Goal: Task Accomplishment & Management: Manage account settings

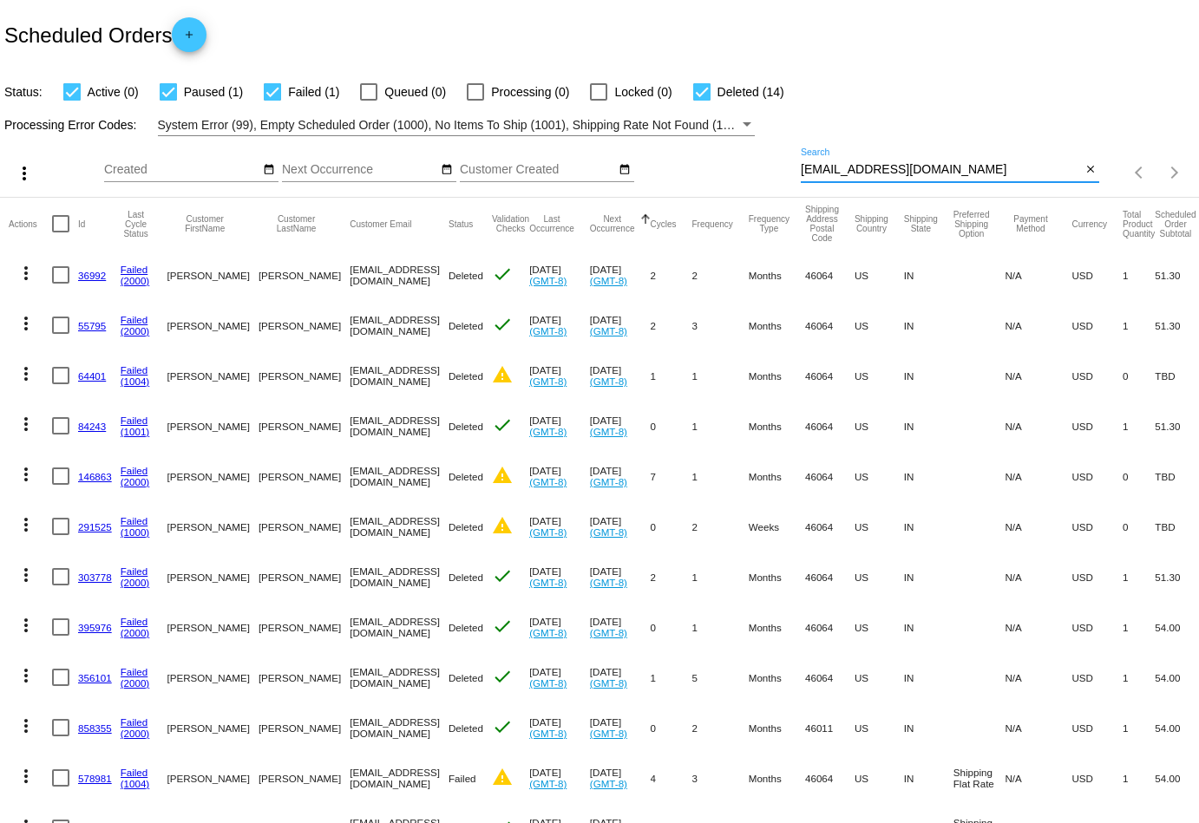
drag, startPoint x: 1016, startPoint y: 171, endPoint x: 695, endPoint y: 174, distance: 321.0
click at [695, 174] on div "more_vert Aug Jan Feb Mar [DATE]" at bounding box center [599, 167] width 1199 height 62
paste input "elitemedspa8"
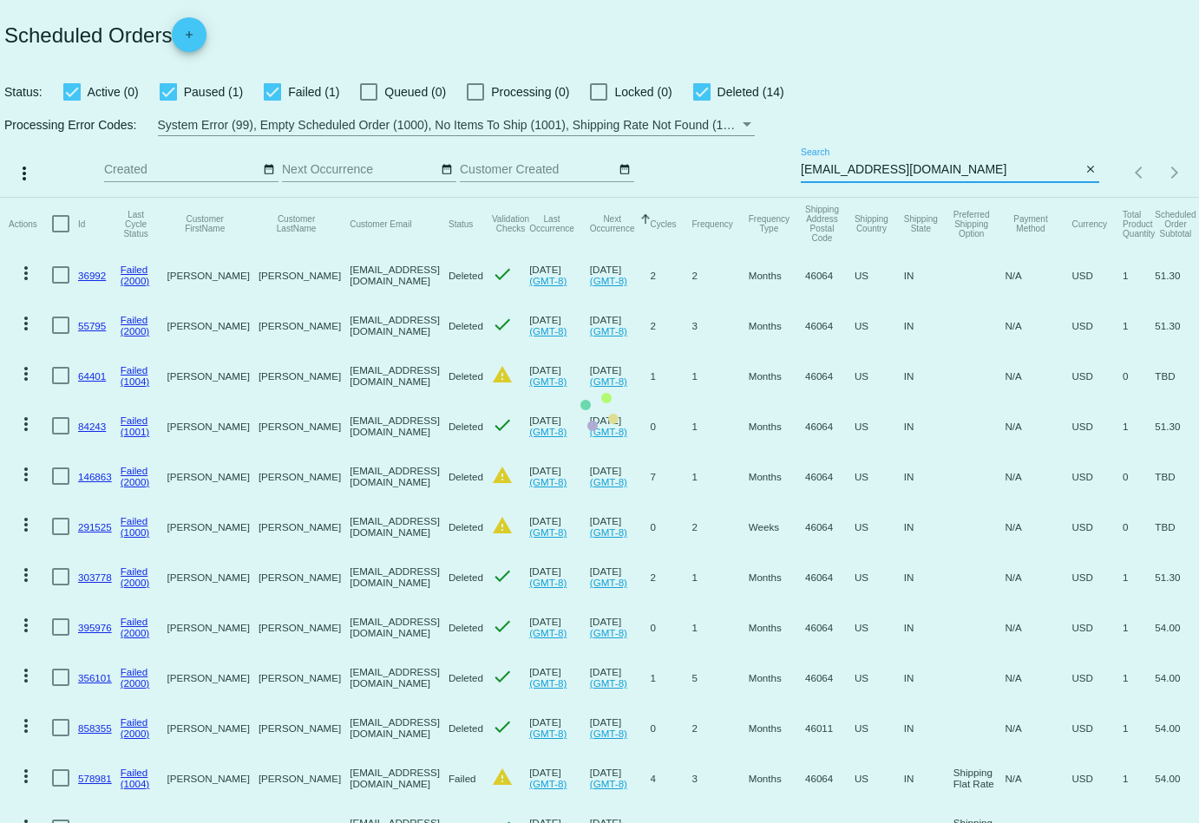
type input "[EMAIL_ADDRESS][DOMAIN_NAME]"
click at [689, 198] on mat-table "Actions Id Last Cycle Status Customer FirstName Customer LastName Customer Emai…" at bounding box center [599, 626] width 1199 height 857
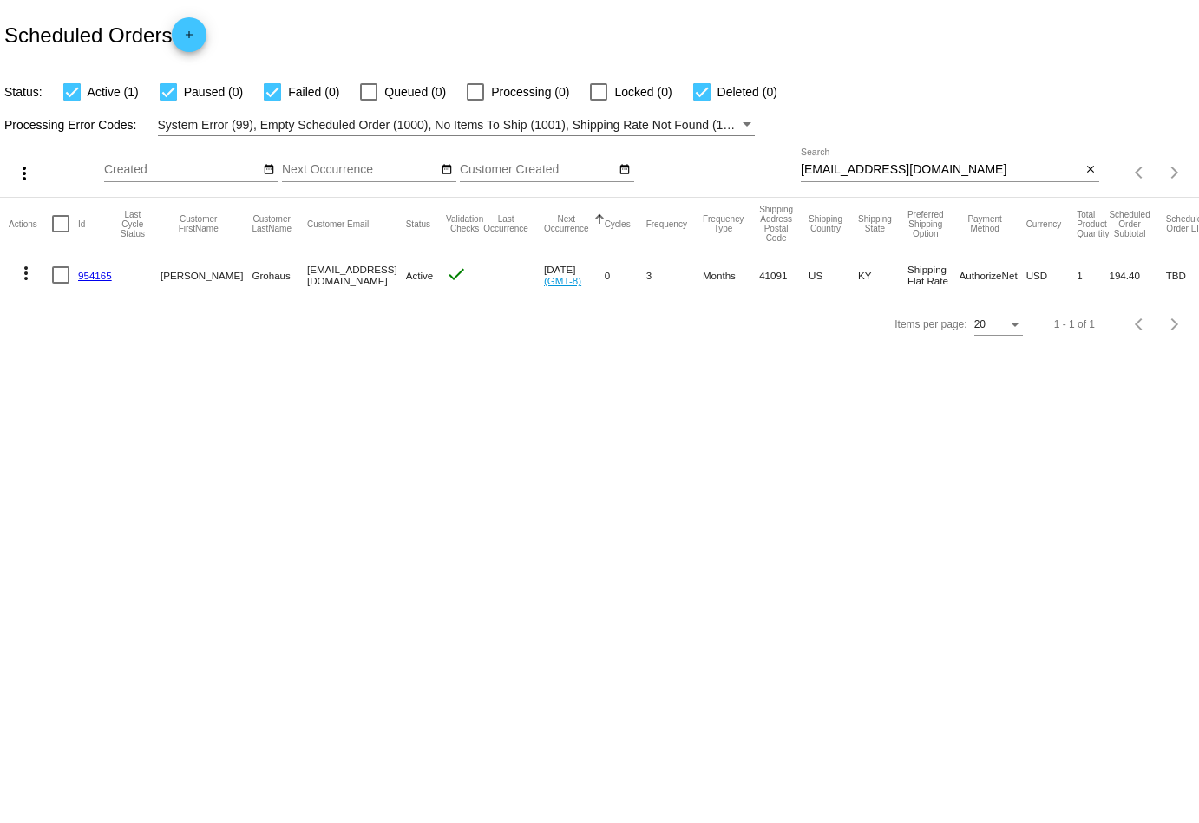
click at [693, 91] on div at bounding box center [701, 91] width 17 height 17
click at [701, 101] on input "Deleted (0)" at bounding box center [701, 101] width 1 height 1
checkbox input "false"
click at [166, 92] on div at bounding box center [168, 91] width 17 height 17
click at [167, 101] on input "Paused (0)" at bounding box center [167, 101] width 1 height 1
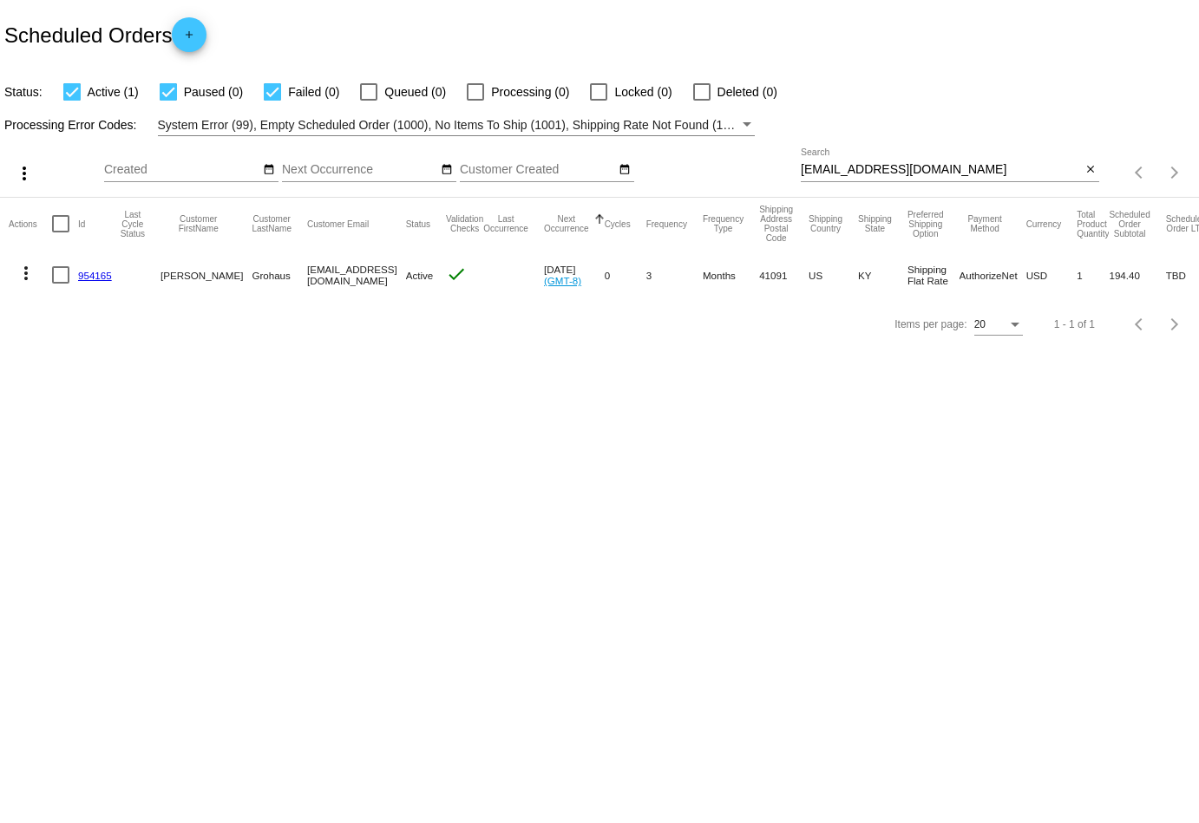
checkbox input "false"
click at [27, 273] on mat-icon "more_vert" at bounding box center [26, 273] width 21 height 21
click at [72, 443] on span "View / Edit" at bounding box center [89, 439] width 57 height 14
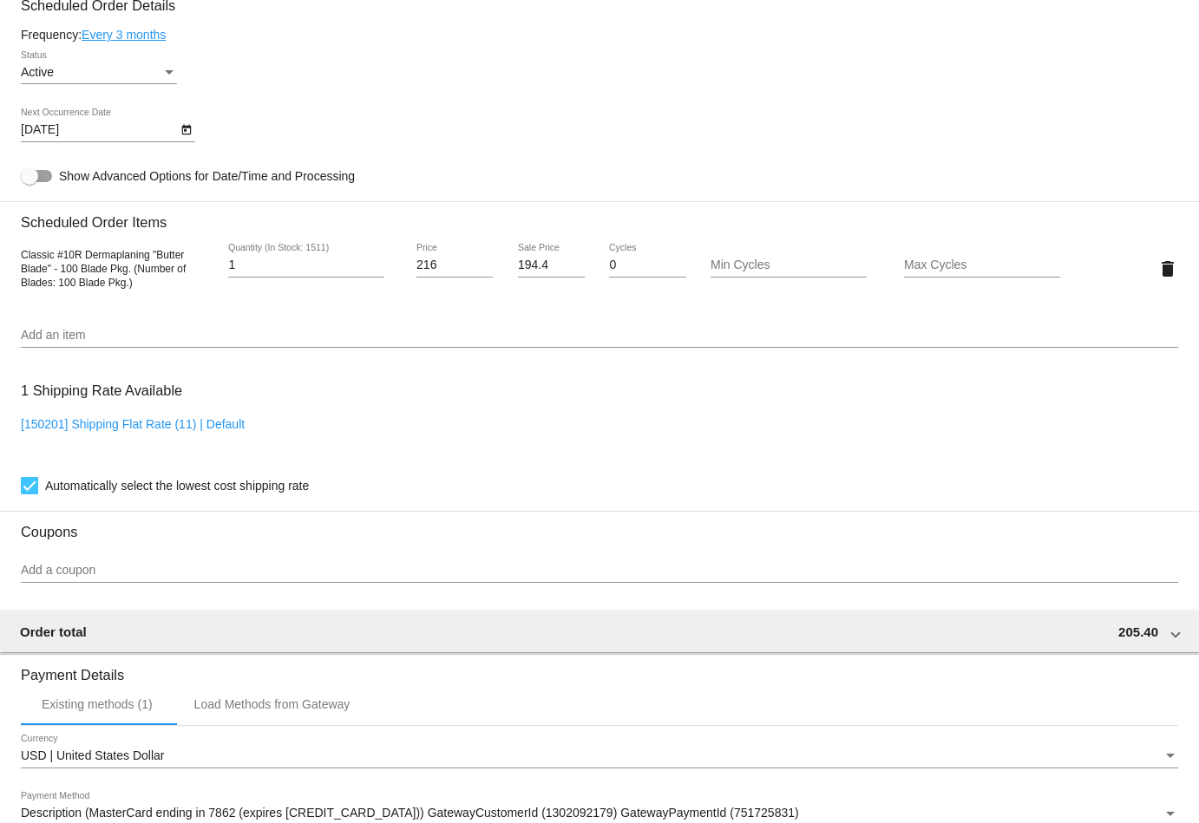
scroll to position [659, 0]
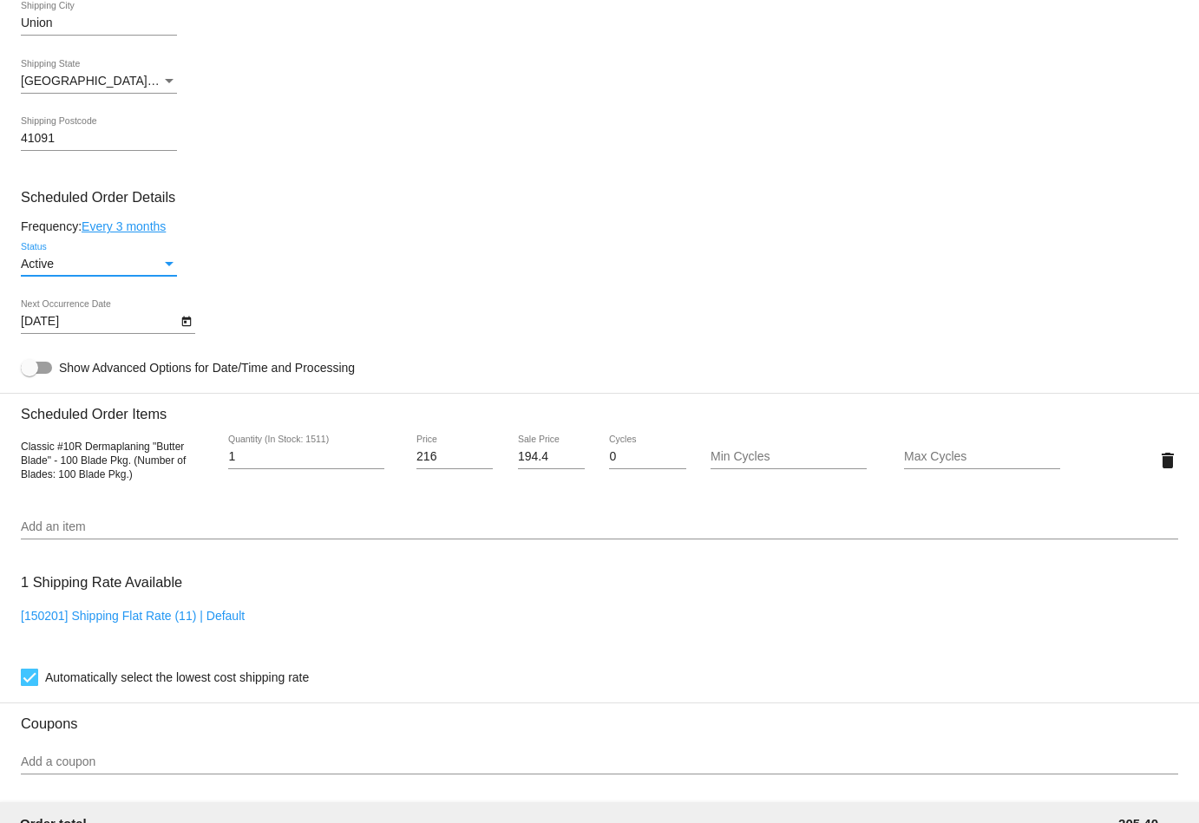
click at [65, 272] on div "Active" at bounding box center [91, 265] width 141 height 14
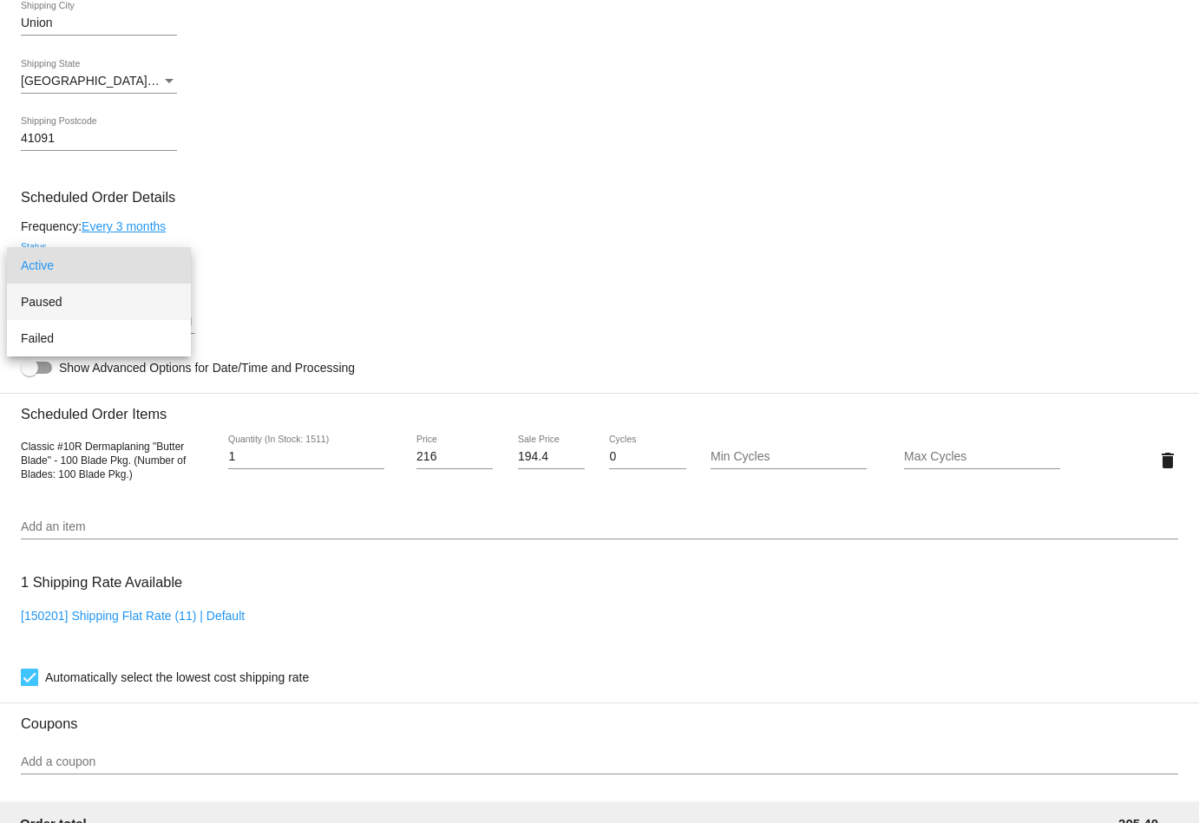
click at [81, 300] on span "Paused" at bounding box center [99, 302] width 156 height 36
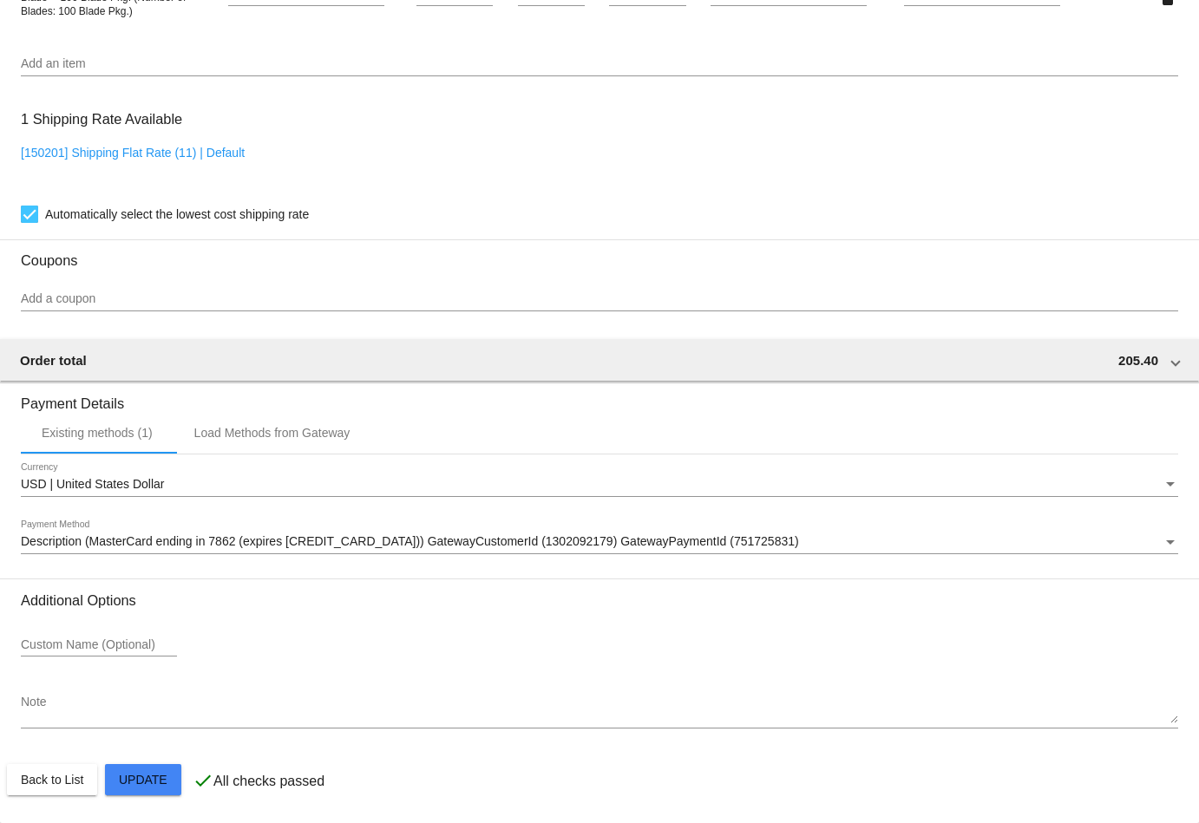
scroll to position [1124, 0]
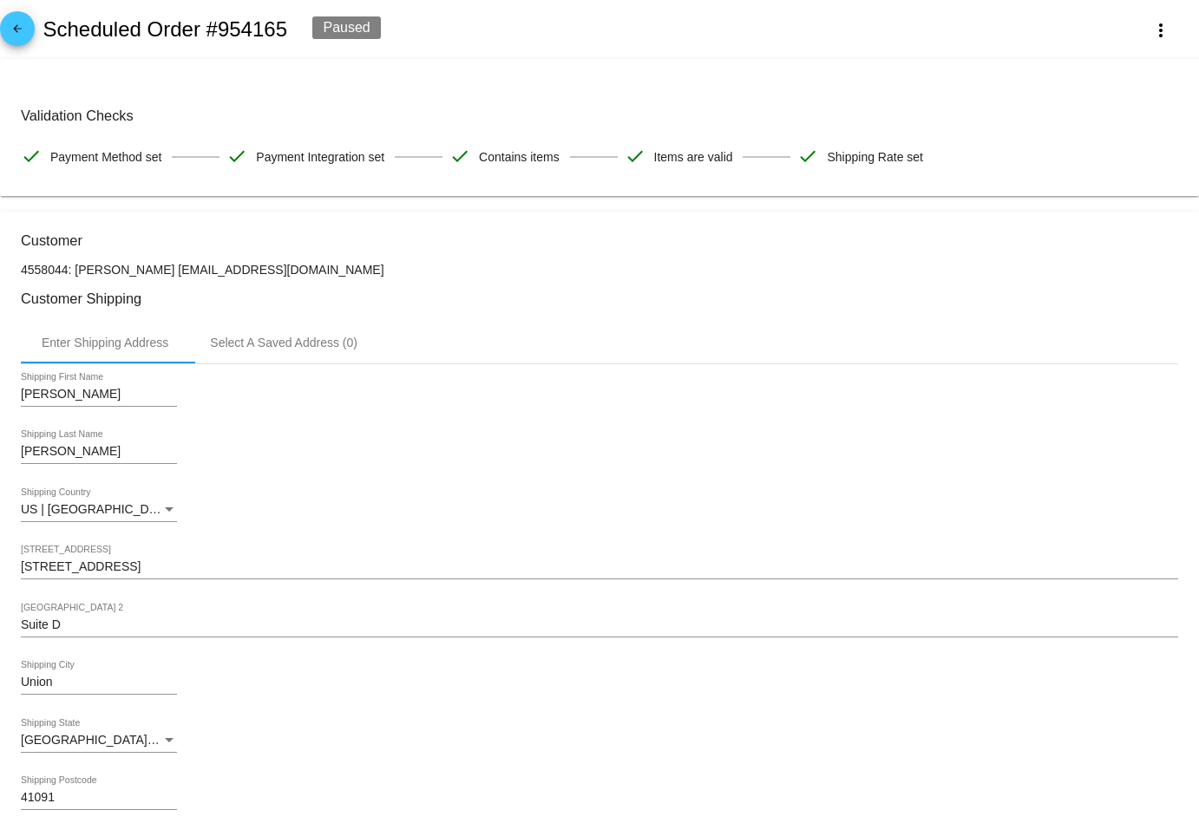
scroll to position [0, 0]
click at [29, 29] on link "arrow_back" at bounding box center [17, 28] width 35 height 35
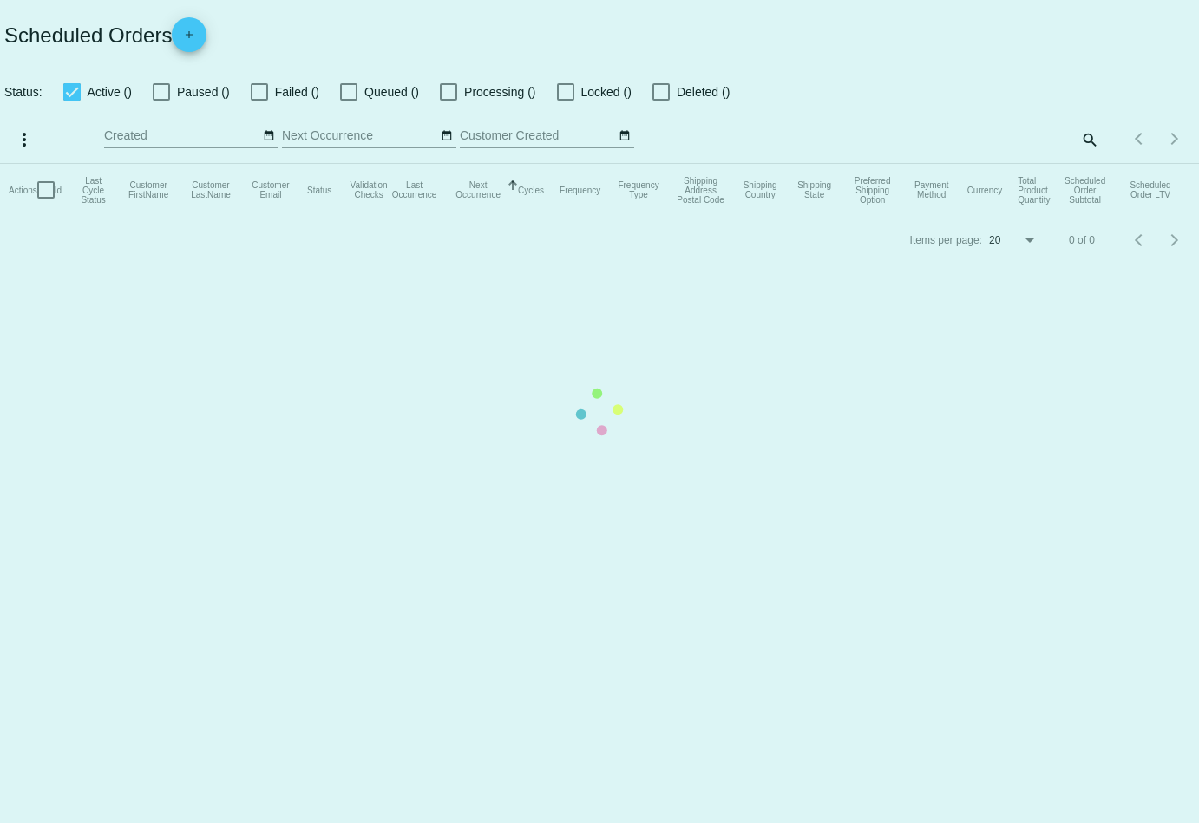
checkbox input "true"
